Goal: Information Seeking & Learning: Check status

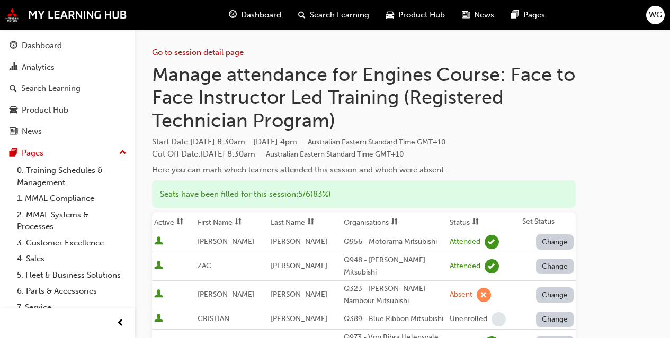
scroll to position [272, 0]
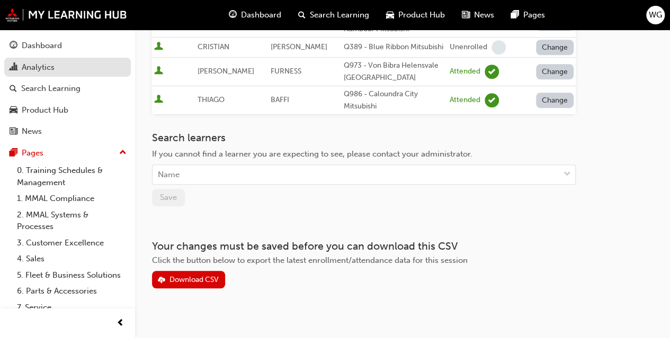
click at [39, 67] on div "Analytics" at bounding box center [38, 67] width 33 height 12
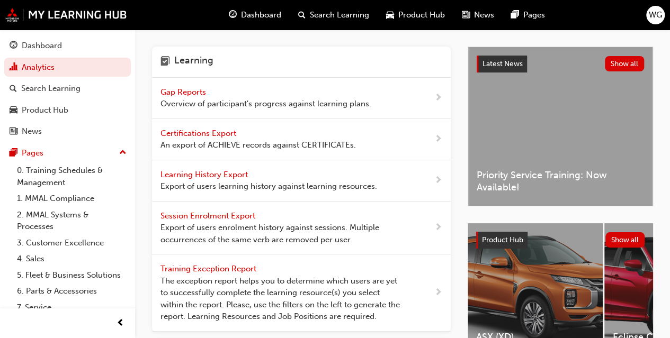
click at [192, 94] on span "Gap Reports" at bounding box center [184, 92] width 48 height 10
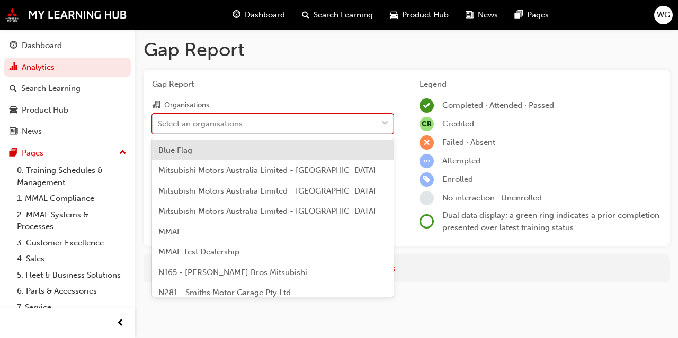
click at [202, 127] on div "Select an organisations" at bounding box center [200, 124] width 85 height 12
click at [159, 127] on input "Organisations option Blue Flag focused, 1 of 202. 202 results available. Use Up…" at bounding box center [158, 123] width 1 height 9
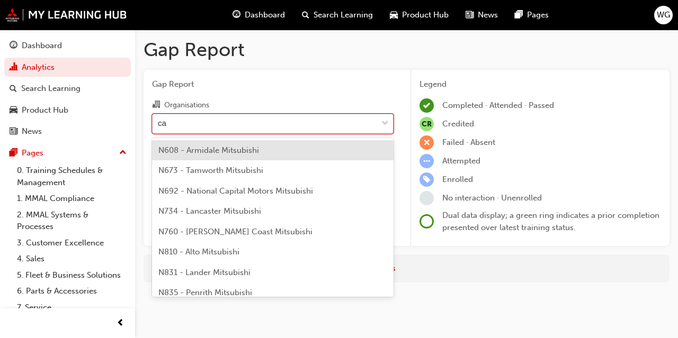
type input "cal"
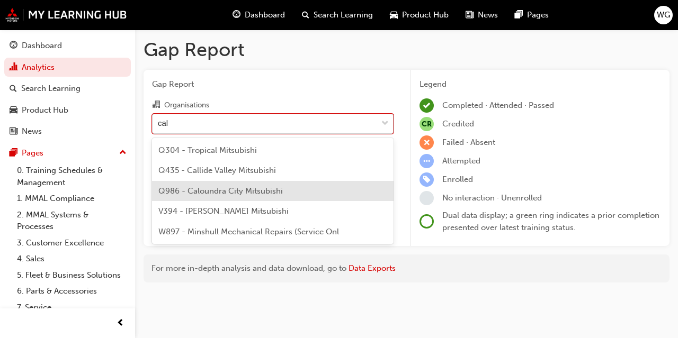
click at [221, 194] on span "Q986 - Caloundra City Mitsubishi" at bounding box center [220, 191] width 124 height 10
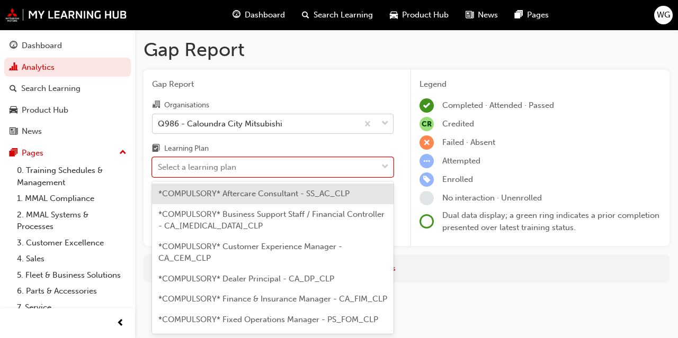
click at [209, 169] on div "Select a learning plan" at bounding box center [197, 167] width 78 height 12
click at [159, 169] on input "Learning Plan option *COMPULSORY* Aftercare Consultant - SS_AC_CLP focused, 1 o…" at bounding box center [158, 167] width 1 height 9
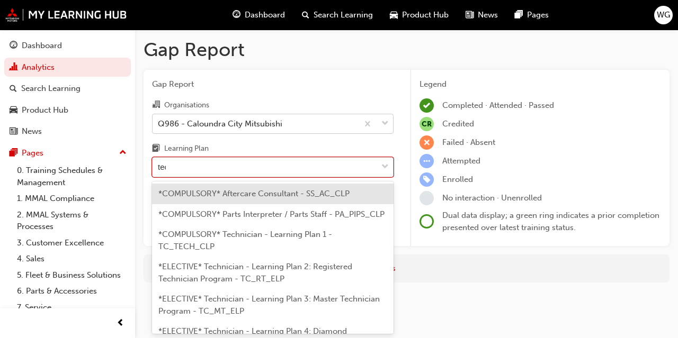
type input "tech"
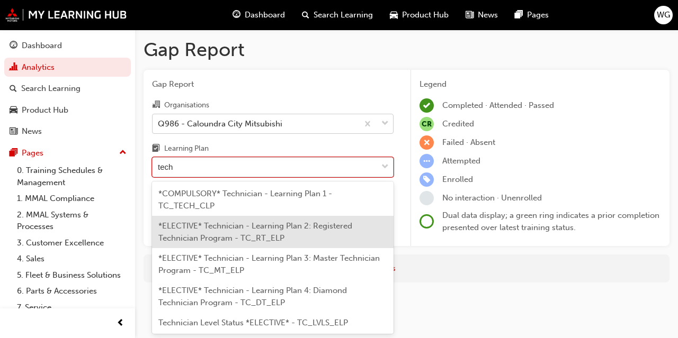
click at [236, 235] on span "*ELECTIVE* Technician - Learning Plan 2: Registered Technician Program - TC_RT_…" at bounding box center [255, 232] width 194 height 22
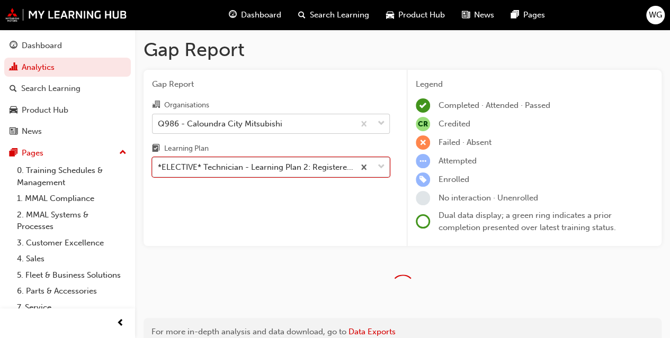
click at [570, 253] on div "Gap Report Gap Report Organisations Q986 - Caloundra City Mitsubishi Learning P…" at bounding box center [402, 197] width 535 height 334
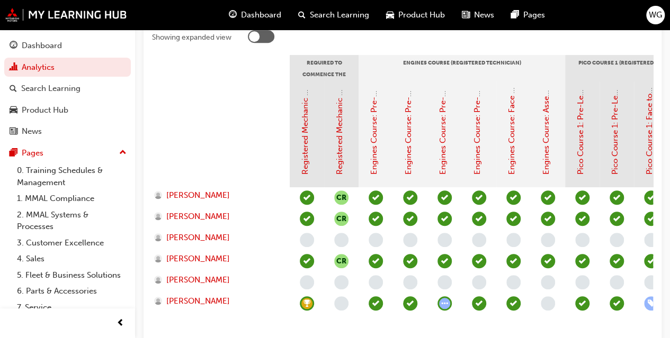
scroll to position [234, 0]
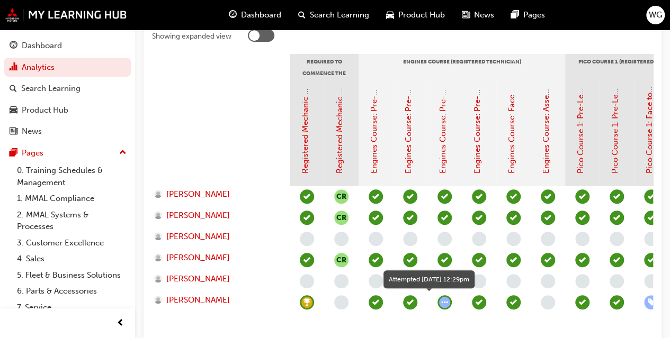
click at [445, 308] on span "learningRecordVerb_ATTEMPT-icon" at bounding box center [444, 302] width 14 height 14
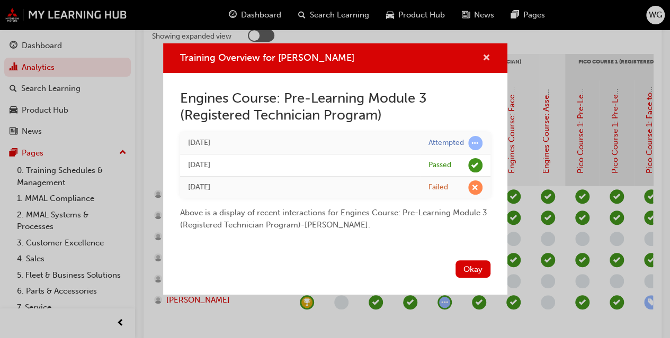
click at [482, 59] on span "cross-icon" at bounding box center [486, 59] width 8 height 10
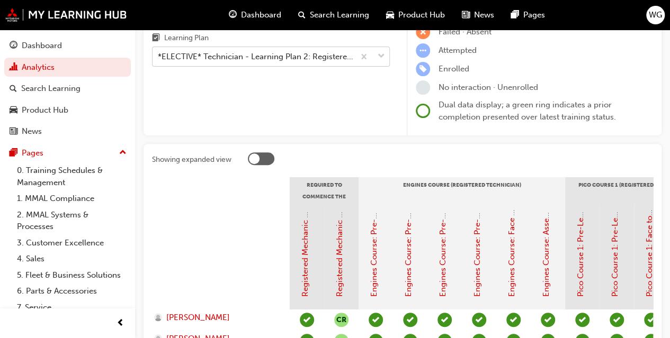
scroll to position [0, 0]
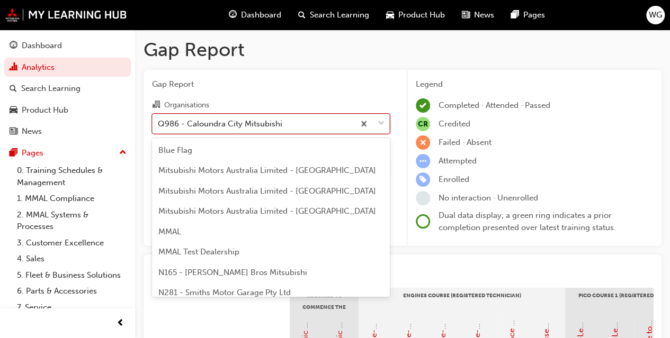
click at [273, 122] on div "Q986 - Caloundra City Mitsubishi" at bounding box center [220, 124] width 124 height 12
click at [159, 122] on input "Organisations option Q986 - Caloundra City Mitsubishi, selected. option Q986 - …" at bounding box center [158, 123] width 1 height 9
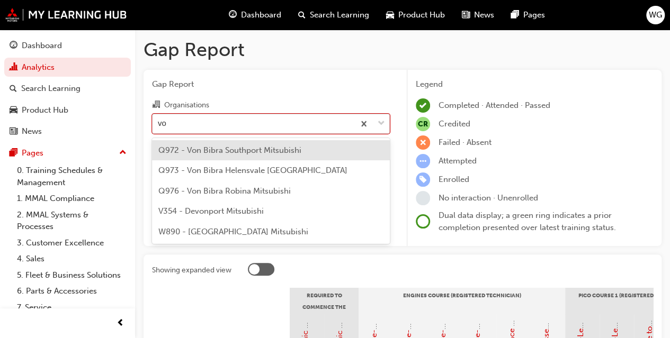
type input "von"
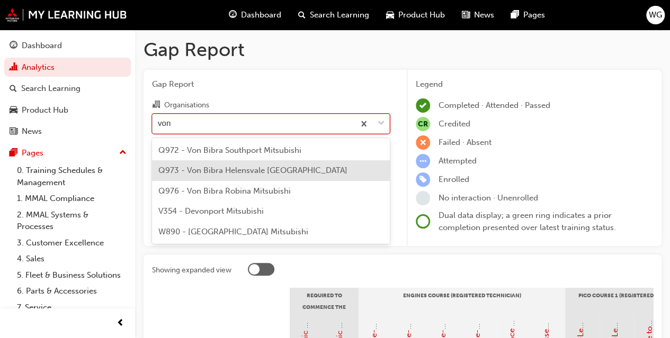
click at [249, 175] on span "Q973 - Von Bibra Helensvale [GEOGRAPHIC_DATA]" at bounding box center [252, 171] width 189 height 10
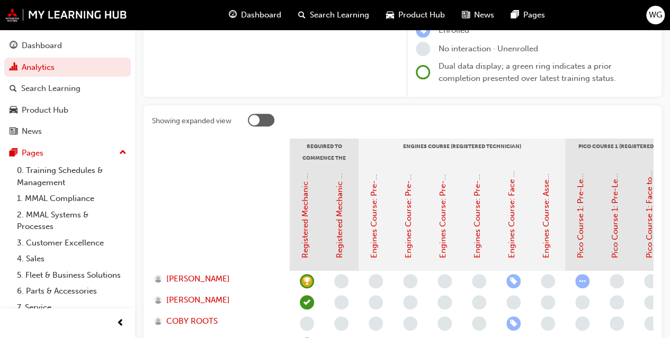
scroll to position [143, 0]
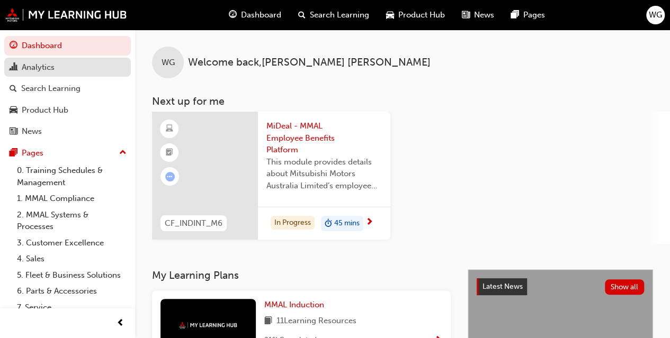
click at [41, 63] on div "Analytics" at bounding box center [38, 67] width 33 height 12
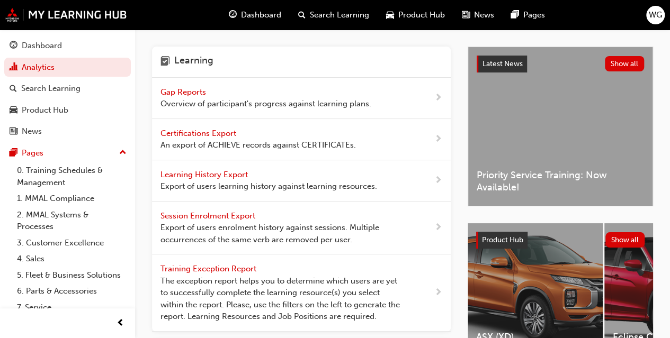
click at [188, 94] on span "Gap Reports" at bounding box center [184, 92] width 48 height 10
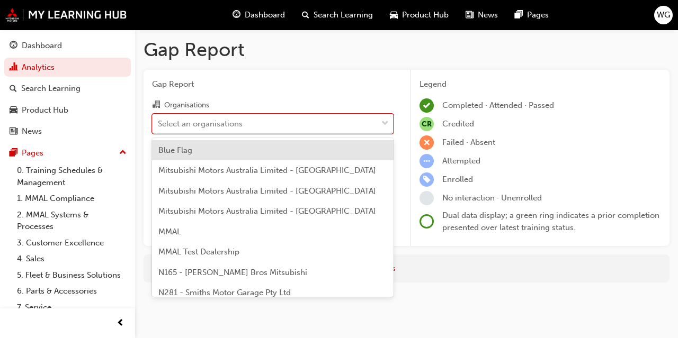
click at [205, 123] on div "Select an organisations" at bounding box center [200, 124] width 85 height 12
click at [159, 123] on input "Organisations option Blue Flag focused, 1 of 202. 202 results available. Use Up…" at bounding box center [158, 123] width 1 height 9
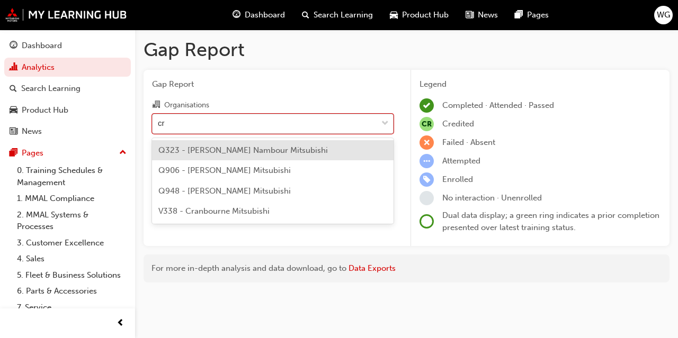
type input "cri"
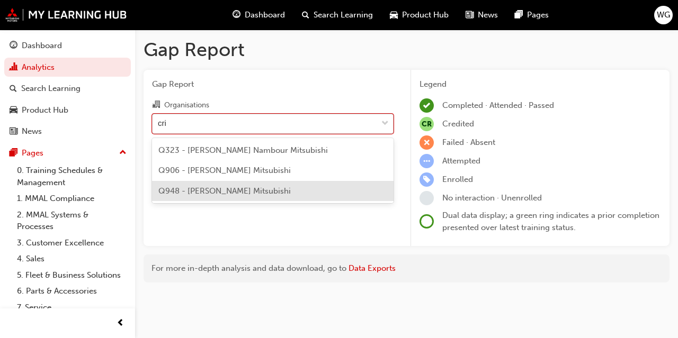
click at [212, 188] on span "Q948 - [PERSON_NAME] Mitsubishi" at bounding box center [224, 191] width 132 height 10
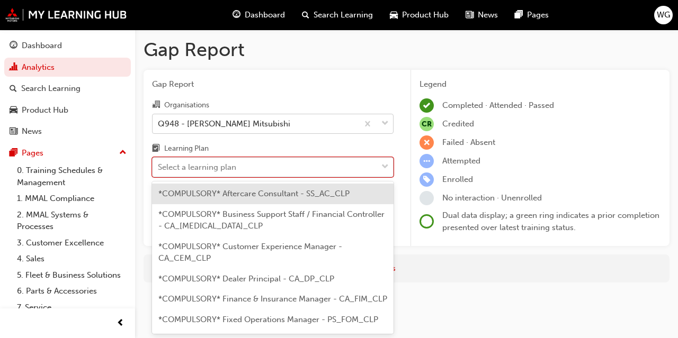
click at [217, 170] on div "Select a learning plan" at bounding box center [197, 167] width 78 height 12
click at [159, 170] on input "Learning Plan option *COMPULSORY* Aftercare Consultant - SS_AC_CLP focused, 1 o…" at bounding box center [158, 167] width 1 height 9
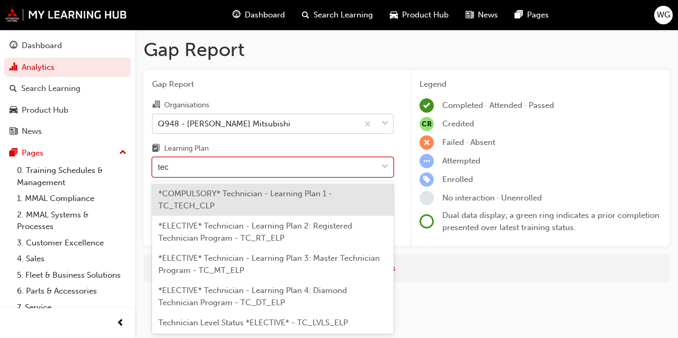
type input "tech"
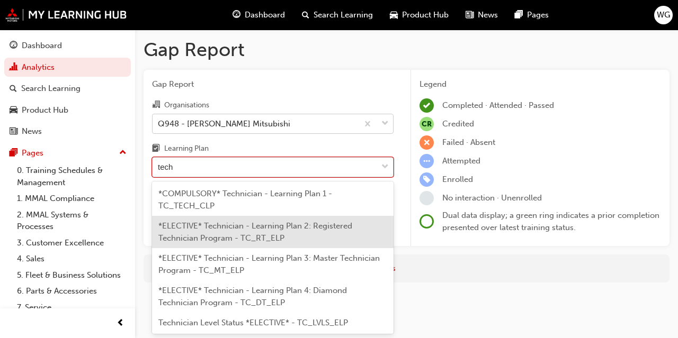
click at [240, 239] on span "*ELECTIVE* Technician - Learning Plan 2: Registered Technician Program - TC_RT_…" at bounding box center [255, 232] width 194 height 22
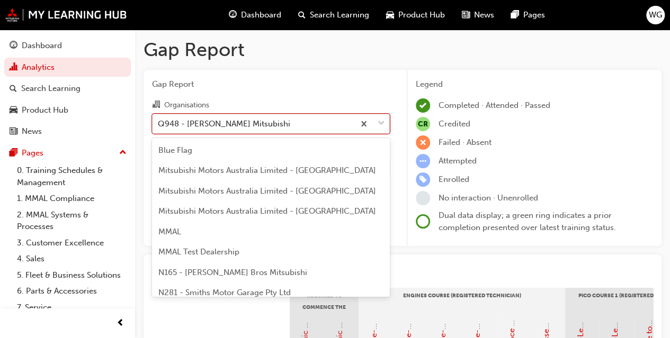
scroll to position [1603, 0]
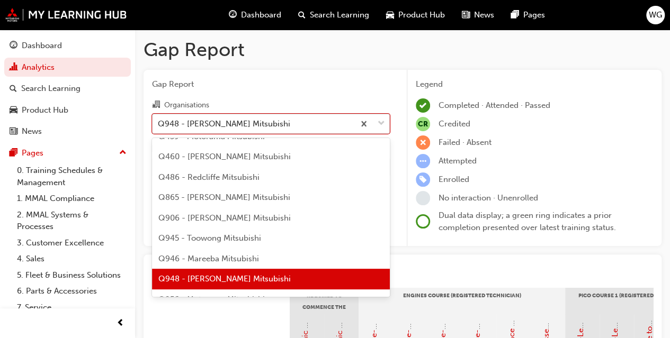
click at [233, 123] on div "Q948 - [PERSON_NAME] Mitsubishi" at bounding box center [224, 124] width 132 height 12
click at [159, 123] on input "Organisations option Q948 - Garry Crick Mitsubishi, selected. option Q948 - Gar…" at bounding box center [158, 123] width 1 height 9
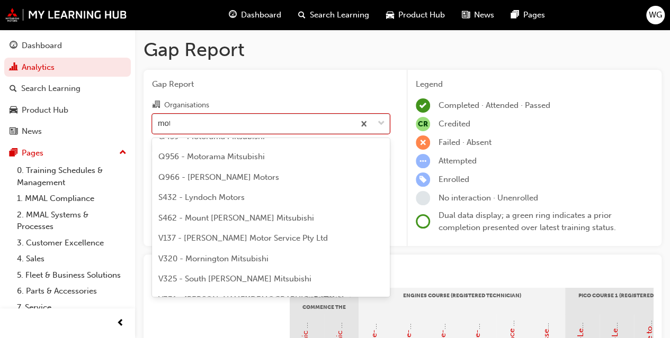
scroll to position [192, 0]
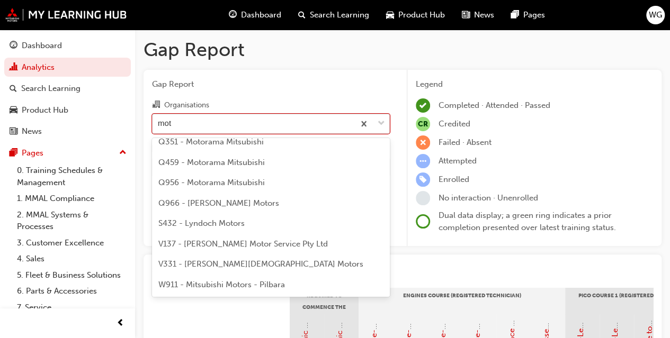
type input "moto"
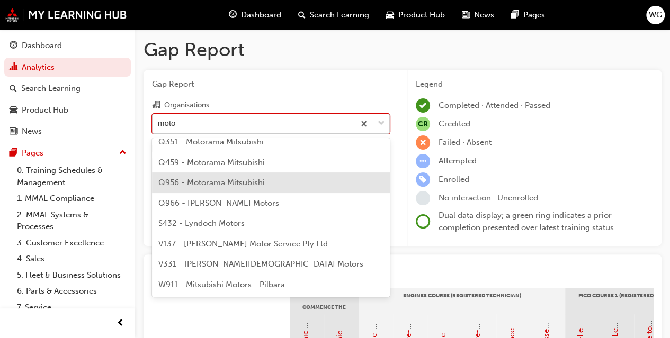
click at [217, 183] on span "Q956 - Motorama Mitsubishi" at bounding box center [211, 183] width 106 height 10
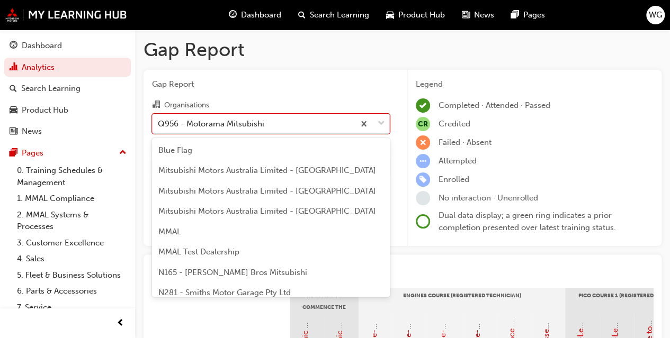
scroll to position [1624, 0]
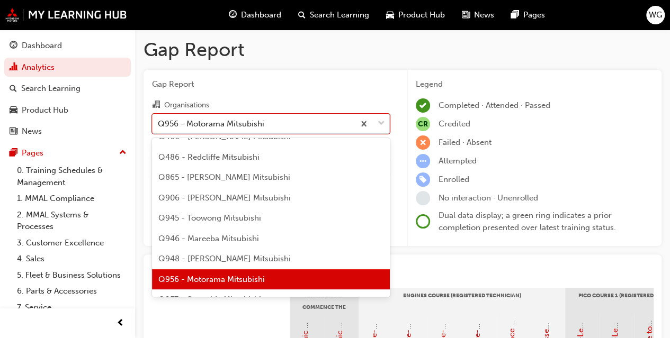
click at [262, 127] on div "Q956 - Motorama Mitsubishi" at bounding box center [211, 124] width 106 height 12
click at [159, 127] on input "Organisations option Q956 - Motorama Mitsubishi, selected. option Q956 - Motora…" at bounding box center [158, 123] width 1 height 9
type input "c"
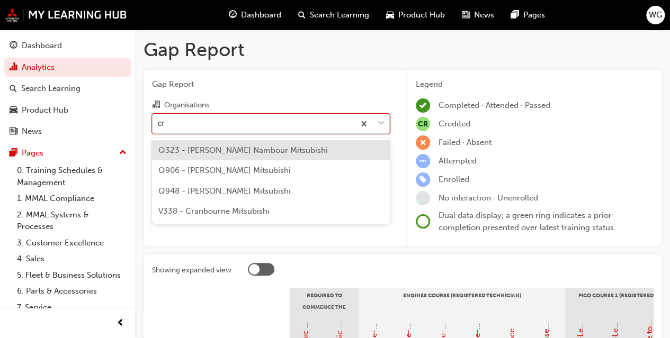
scroll to position [0, 0]
type input "cri"
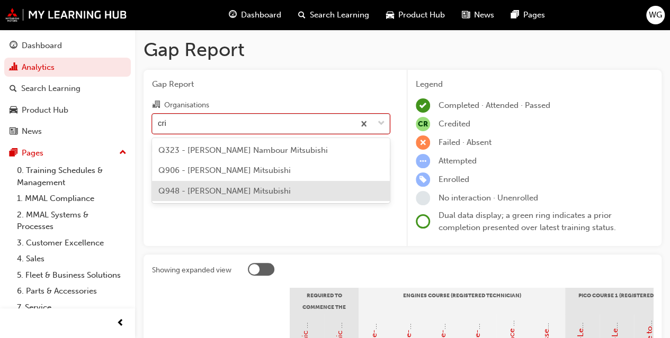
click at [233, 189] on span "Q948 - [PERSON_NAME] Mitsubishi" at bounding box center [224, 191] width 132 height 10
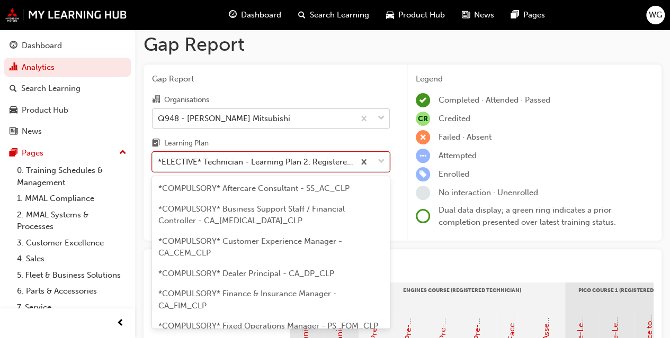
scroll to position [6, 0]
click at [296, 172] on div "Gap Report Organisations Q948 - Garry Crick Mitsubishi Learning Plan option *EL…" at bounding box center [270, 152] width 255 height 177
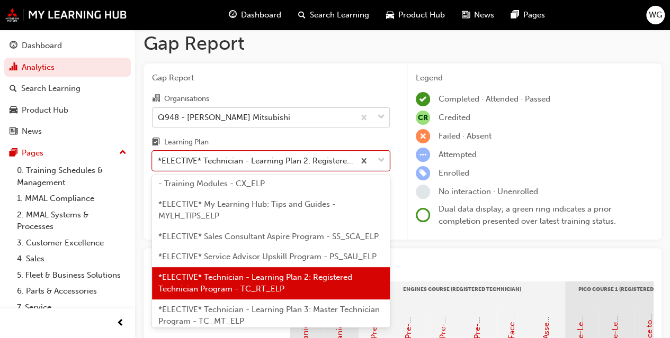
click at [281, 294] on span "*ELECTIVE* Technician - Learning Plan 2: Registered Technician Program - TC_RT_…" at bounding box center [255, 284] width 194 height 22
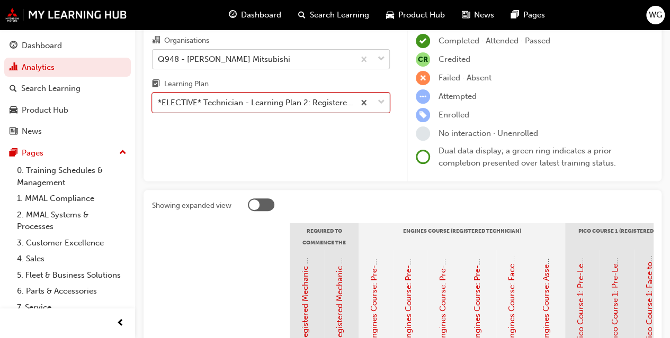
scroll to position [27, 0]
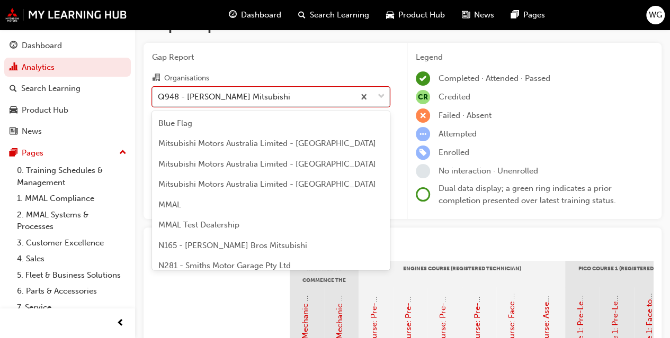
click at [242, 91] on div "Q948 - [PERSON_NAME] Mitsubishi" at bounding box center [224, 97] width 132 height 12
click at [159, 92] on input "Organisations option Q948 - Garry Crick Mitsubishi, selected. option Q948 - Gar…" at bounding box center [158, 96] width 1 height 9
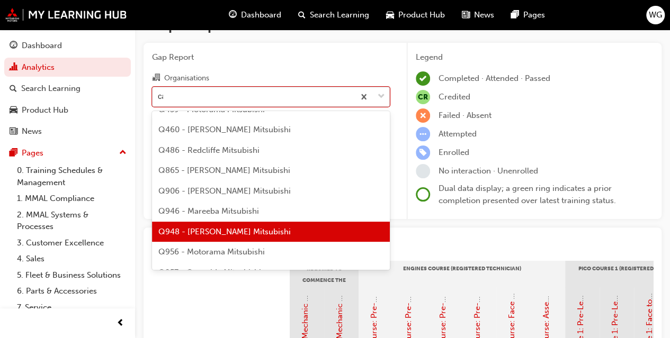
scroll to position [299, 0]
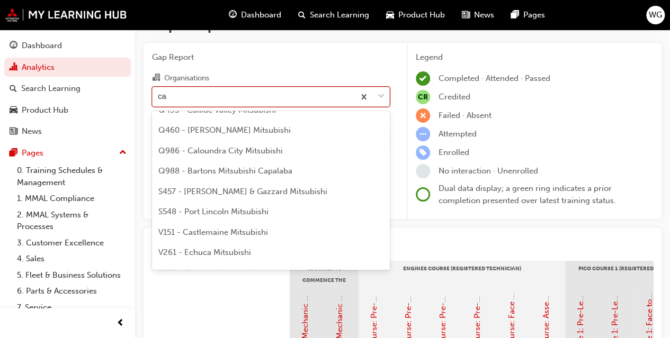
type input "cal"
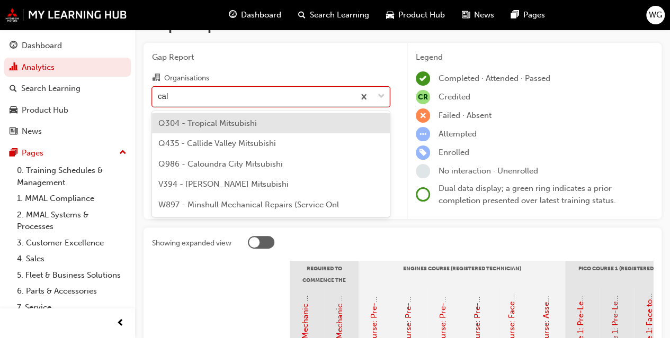
scroll to position [0, 0]
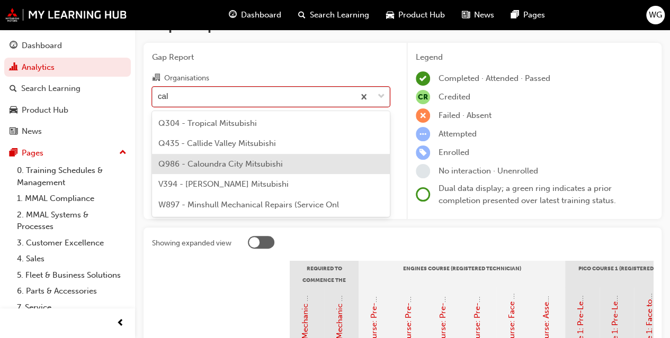
click at [231, 163] on span "Q986 - Caloundra City Mitsubishi" at bounding box center [220, 164] width 124 height 10
